Goal: Transaction & Acquisition: Purchase product/service

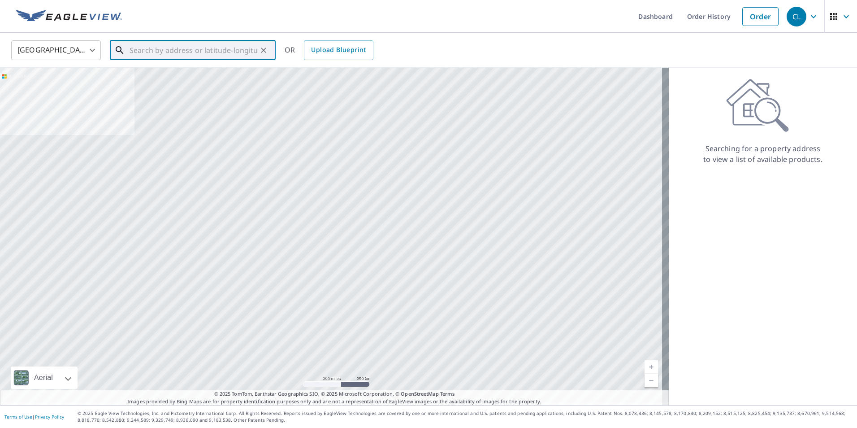
click at [162, 52] on input "text" at bounding box center [194, 50] width 128 height 25
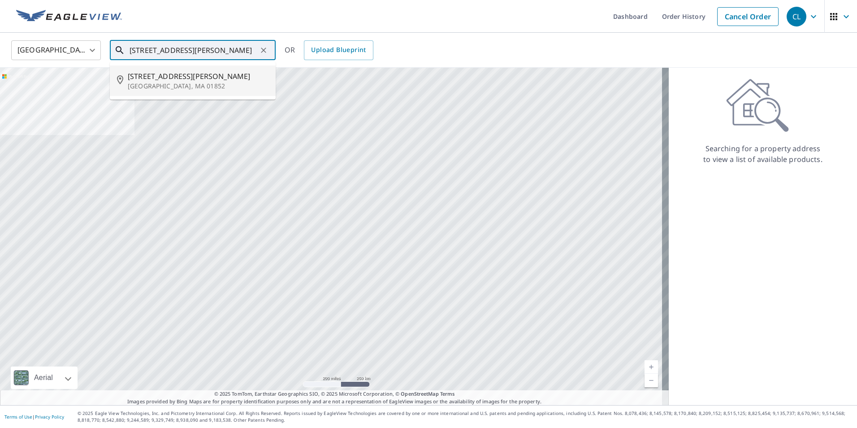
click at [161, 76] on span "265 Dutton St" at bounding box center [198, 76] width 141 height 11
type input "265 Dutton St Lowell, MA 01852"
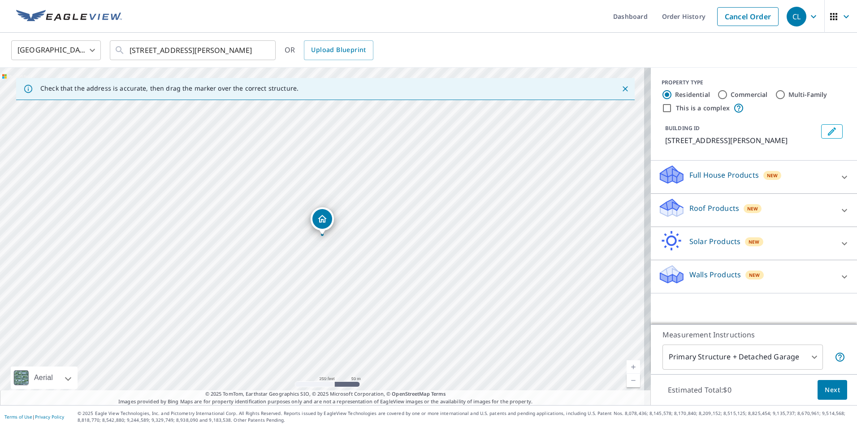
click at [802, 213] on div "Roof Products New" at bounding box center [746, 210] width 176 height 26
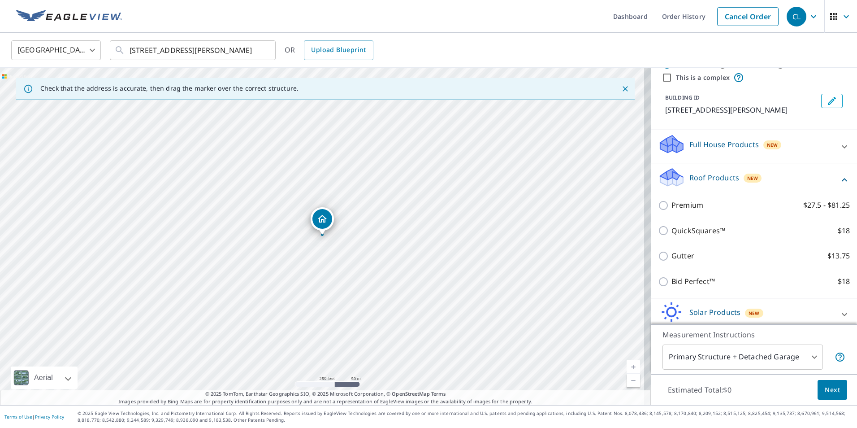
scroll to position [45, 0]
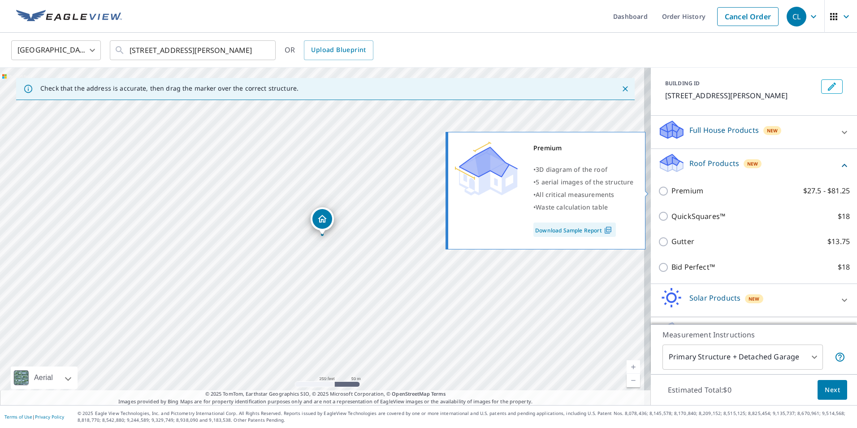
click at [658, 193] on input "Premium $27.5 - $81.25" at bounding box center [664, 191] width 13 height 11
checkbox input "true"
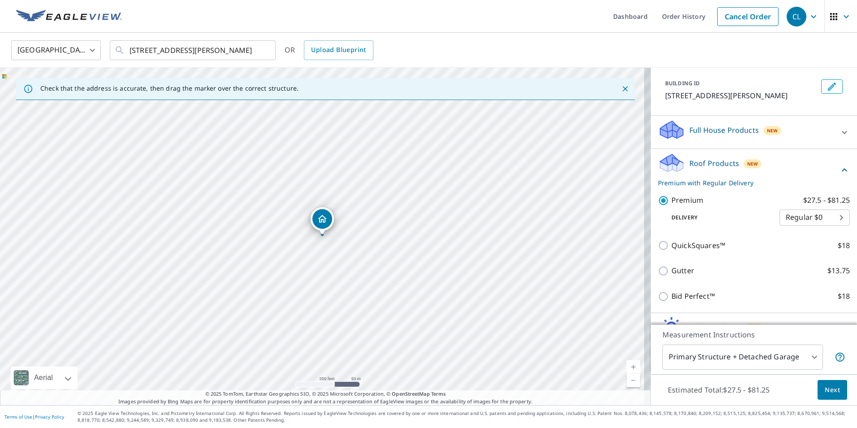
click at [834, 386] on button "Next" at bounding box center [833, 390] width 30 height 20
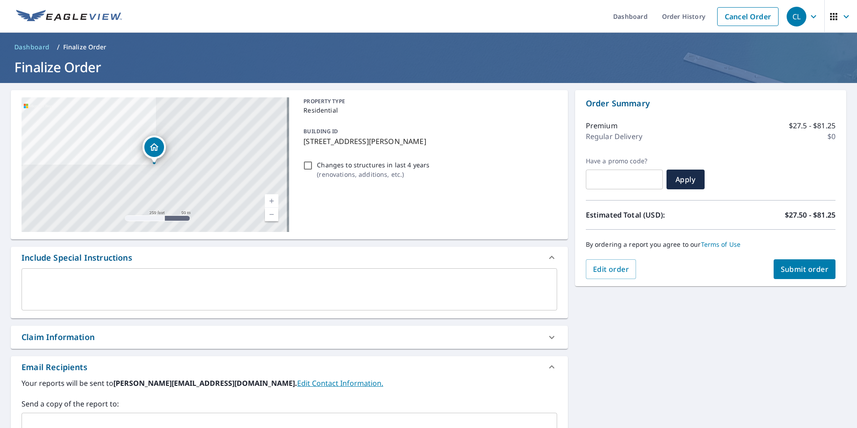
click at [795, 271] on span "Submit order" at bounding box center [805, 269] width 48 height 10
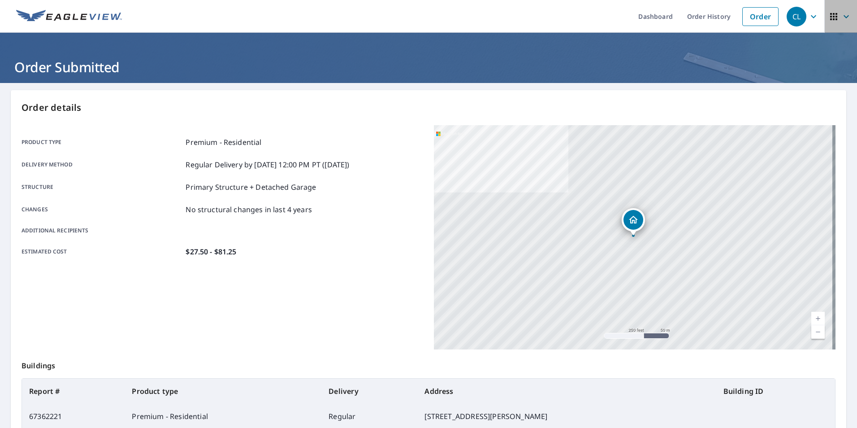
click at [841, 17] on icon "button" at bounding box center [846, 16] width 11 height 11
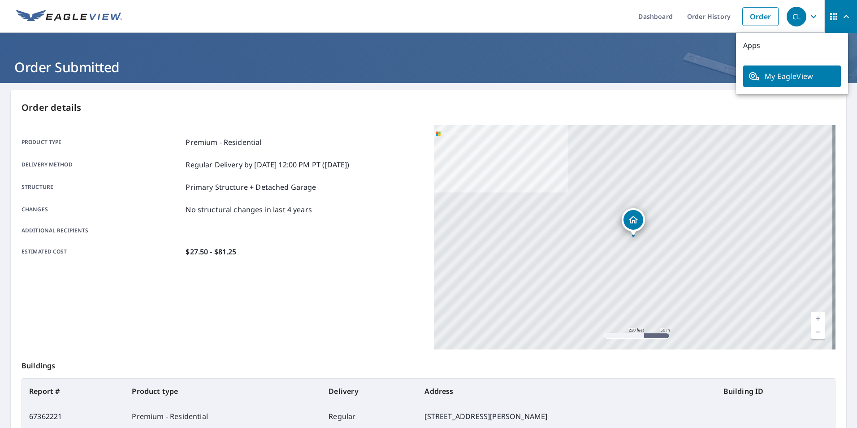
click at [808, 17] on icon "button" at bounding box center [813, 16] width 11 height 11
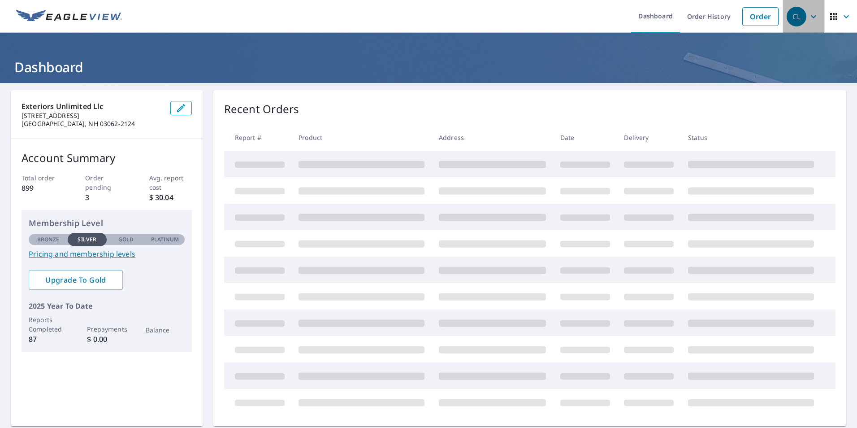
click at [808, 18] on icon "button" at bounding box center [813, 16] width 11 height 11
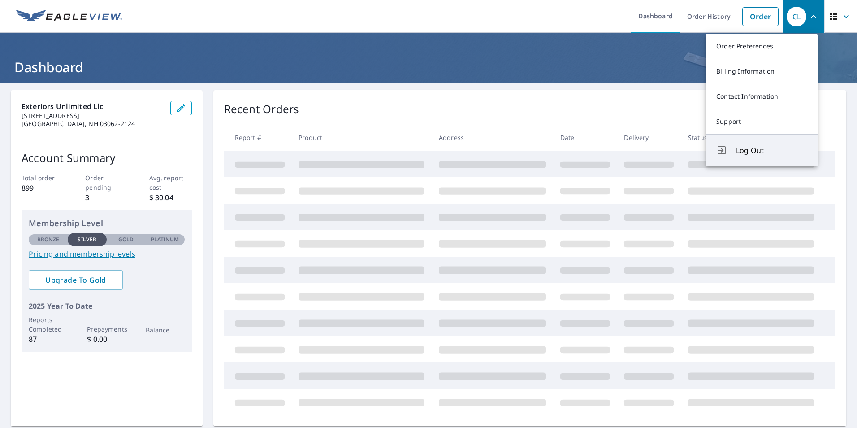
click at [758, 152] on span "Log Out" at bounding box center [771, 150] width 71 height 11
